Goal: Task Accomplishment & Management: Manage account settings

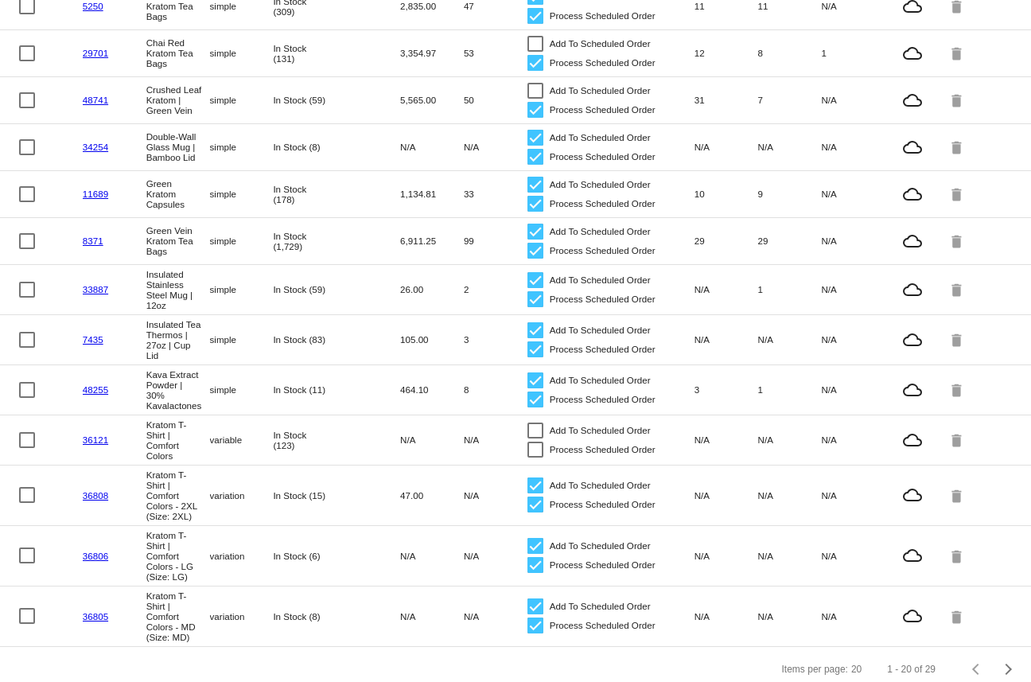
scroll to position [765, 0]
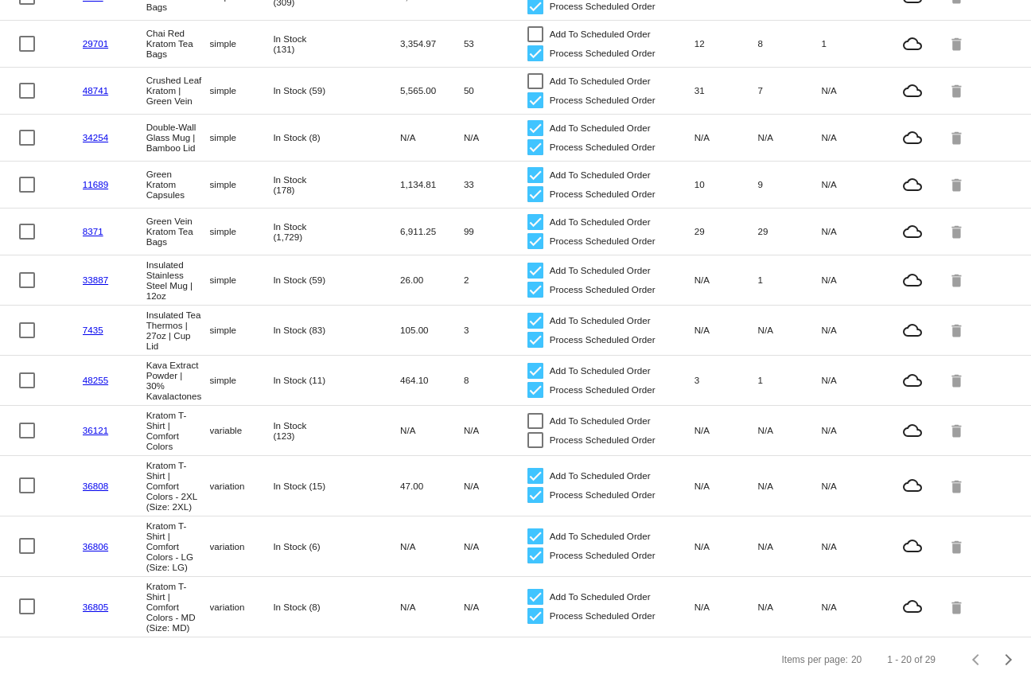
drag, startPoint x: 458, startPoint y: 415, endPoint x: 474, endPoint y: 415, distance: 15.9
click at [474, 406] on mat-row "48255 Kava Extract Powder | 30% Kavalactones simple In Stock (11) 464.10 8 Add …" at bounding box center [515, 381] width 1031 height 50
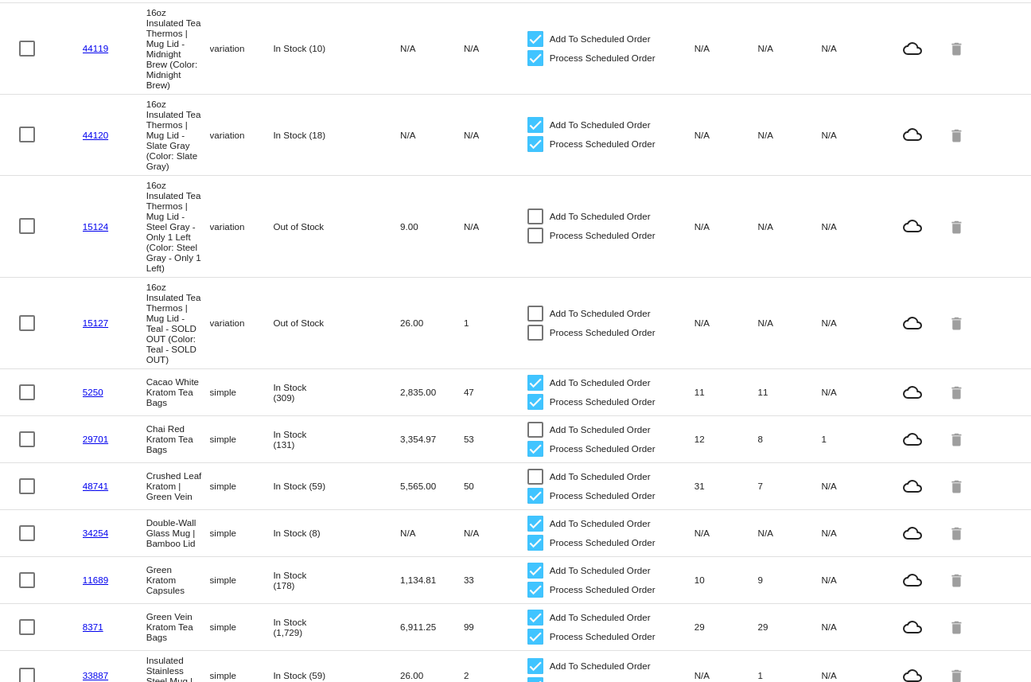
scroll to position [814, 0]
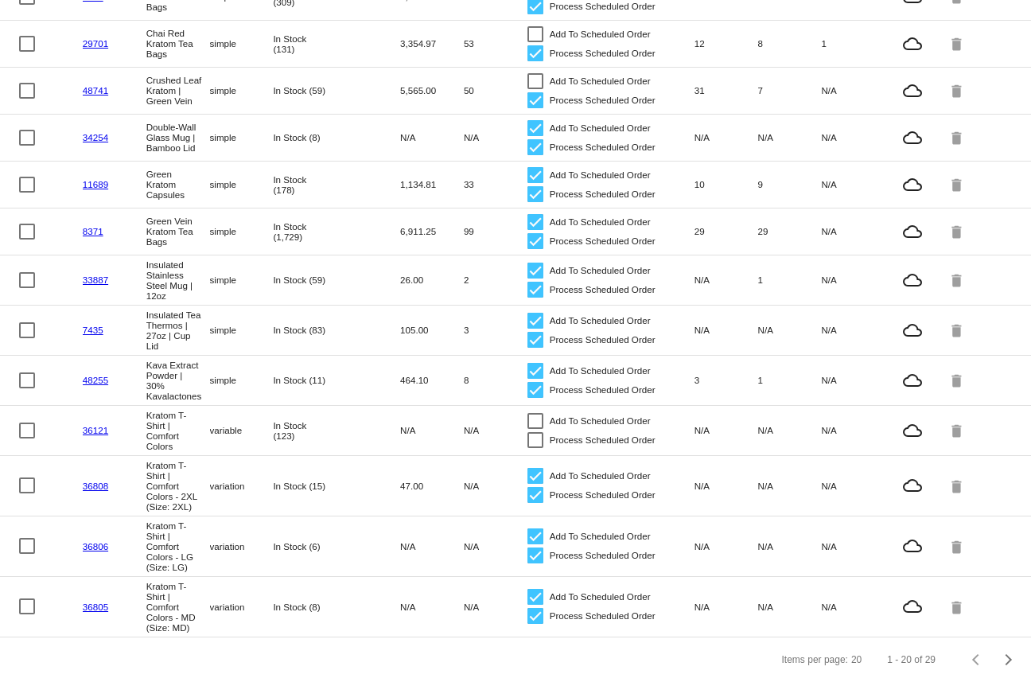
click at [699, 371] on mat-cell "3" at bounding box center [726, 380] width 64 height 18
click at [88, 375] on link "48255" at bounding box center [95, 380] width 25 height 10
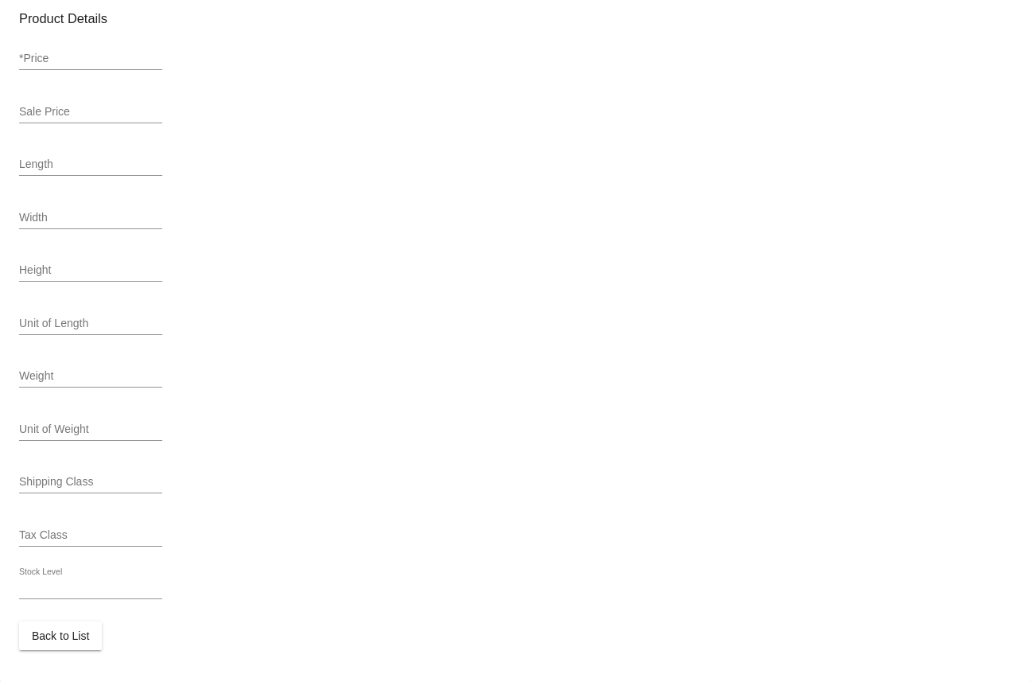
scroll to position [567, 0]
type input "simple"
type input "48255"
type input "Kava-Extract-30"
type input "Kava Extract Powder | 30% Kavalactones"
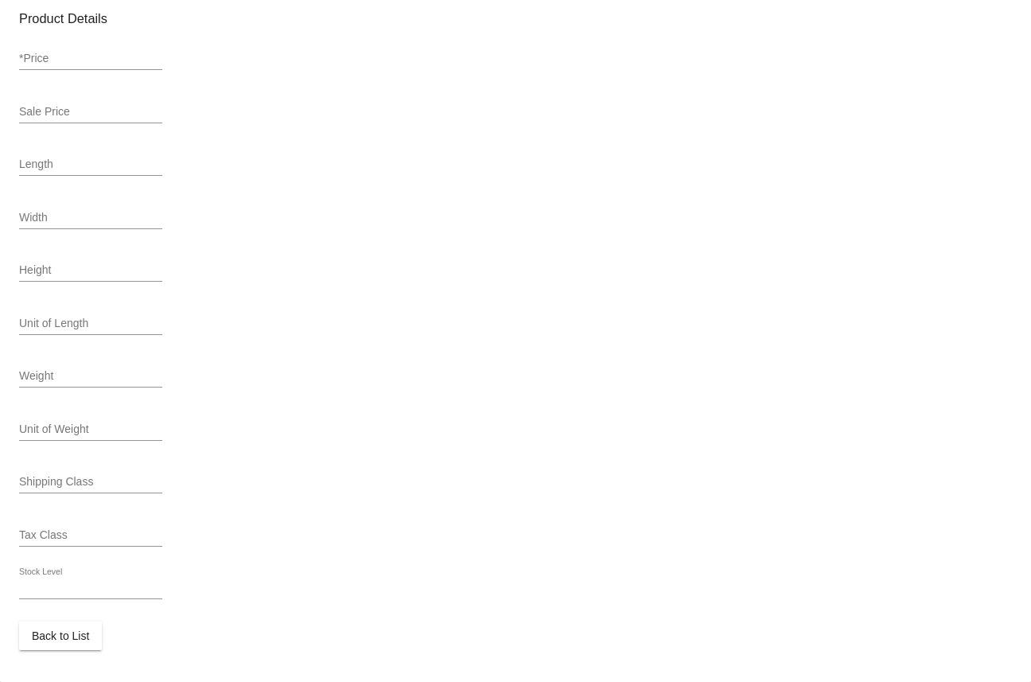
type input "42"
type input "35.7"
type input "0.78"
type input "In Stock (11)"
